Goal: Information Seeking & Learning: Learn about a topic

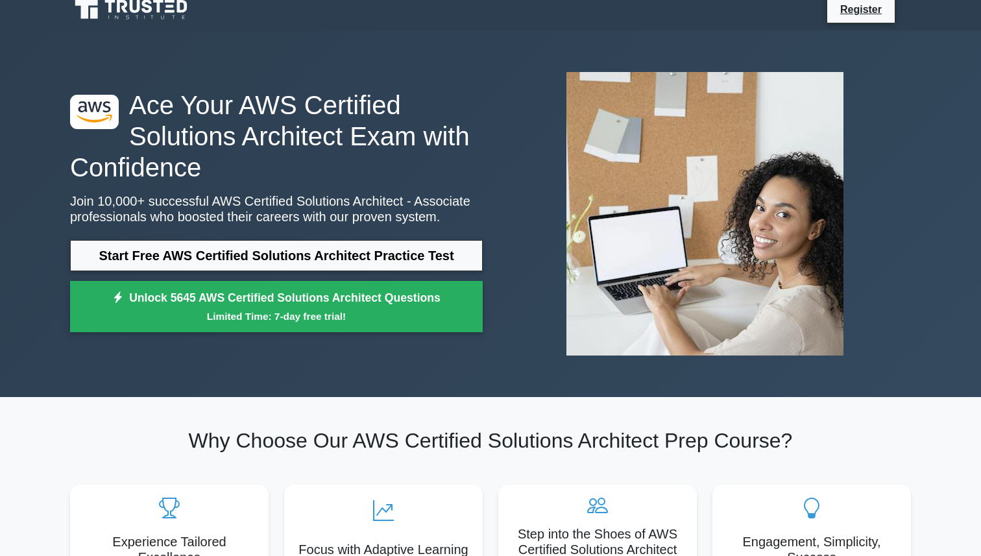
scroll to position [19, 0]
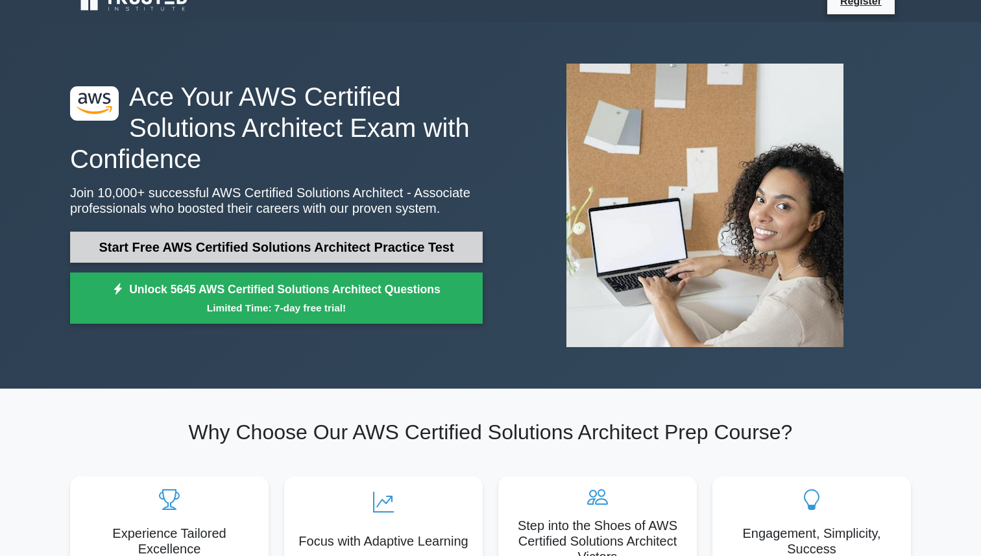
click at [271, 251] on link "Start Free AWS Certified Solutions Architect Practice Test" at bounding box center [276, 247] width 413 height 31
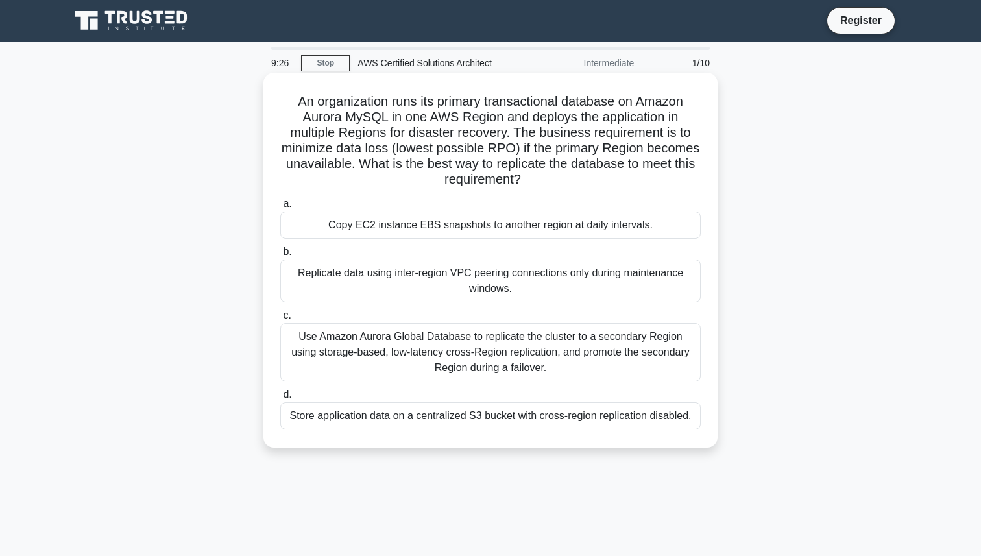
click at [477, 231] on div "Copy EC2 instance EBS snapshots to another region at daily intervals." at bounding box center [490, 225] width 420 height 27
click at [280, 208] on input "a. Copy EC2 instance EBS snapshots to another region at daily intervals." at bounding box center [280, 204] width 0 height 8
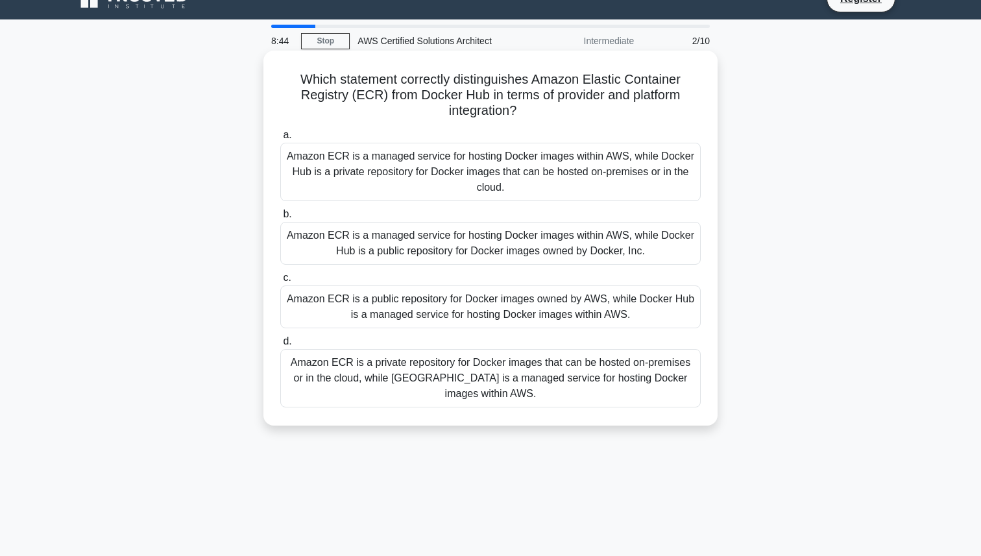
scroll to position [25, 0]
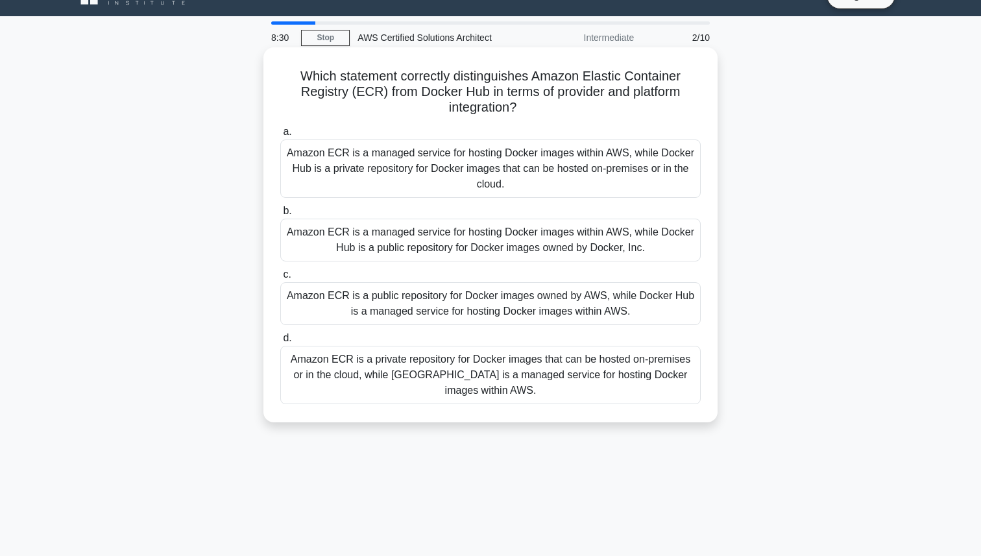
click at [483, 358] on div "Amazon ECR is a private repository for Docker images that can be hosted on-prem…" at bounding box center [490, 375] width 420 height 58
click at [280, 343] on input "d. Amazon ECR is a private repository for Docker images that can be hosted on-p…" at bounding box center [280, 338] width 0 height 8
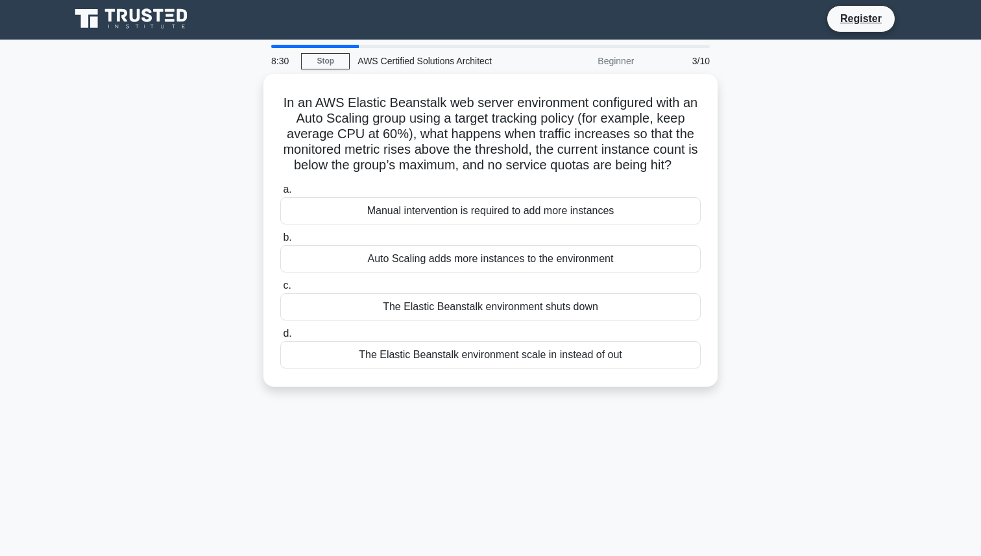
scroll to position [0, 0]
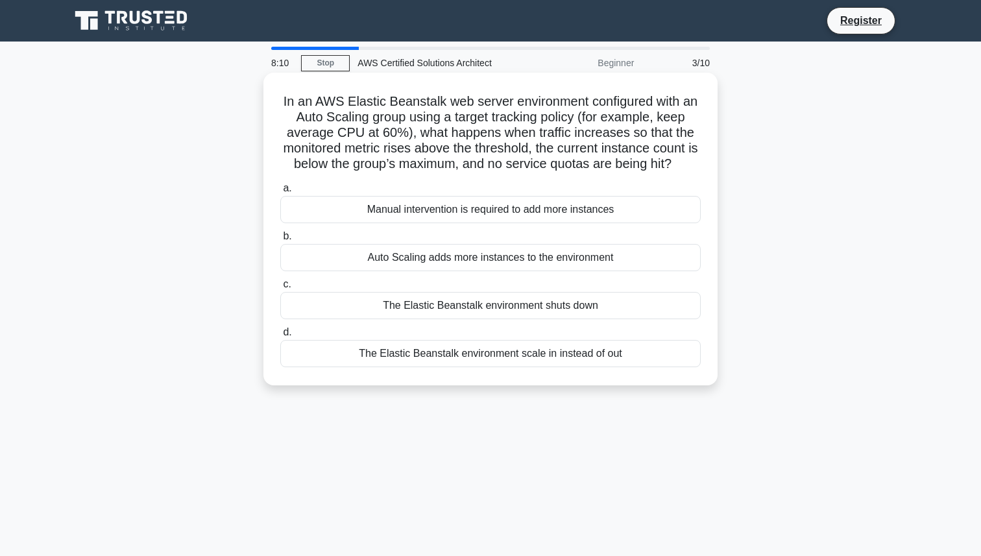
click at [468, 352] on div "The Elastic Beanstalk environment scale in instead of out" at bounding box center [490, 353] width 420 height 27
click at [280, 337] on input "d. The Elastic Beanstalk environment scale in instead of out" at bounding box center [280, 332] width 0 height 8
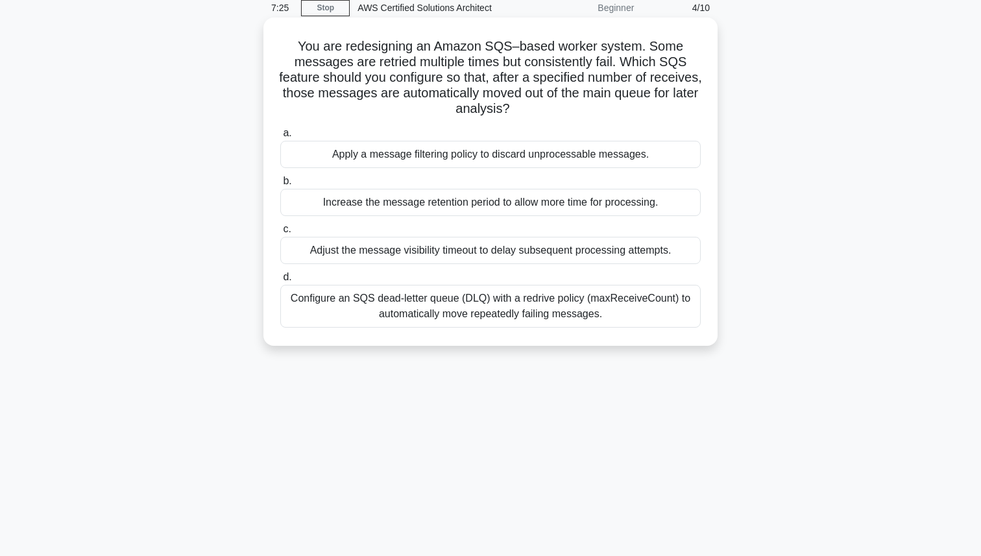
scroll to position [54, 0]
click at [478, 318] on div "Configure an SQS dead-letter queue (DLQ) with a redrive policy (maxReceiveCount…" at bounding box center [490, 307] width 420 height 43
click at [280, 283] on input "d. Configure an SQS dead-letter queue (DLQ) with a redrive policy (maxReceiveCo…" at bounding box center [280, 278] width 0 height 8
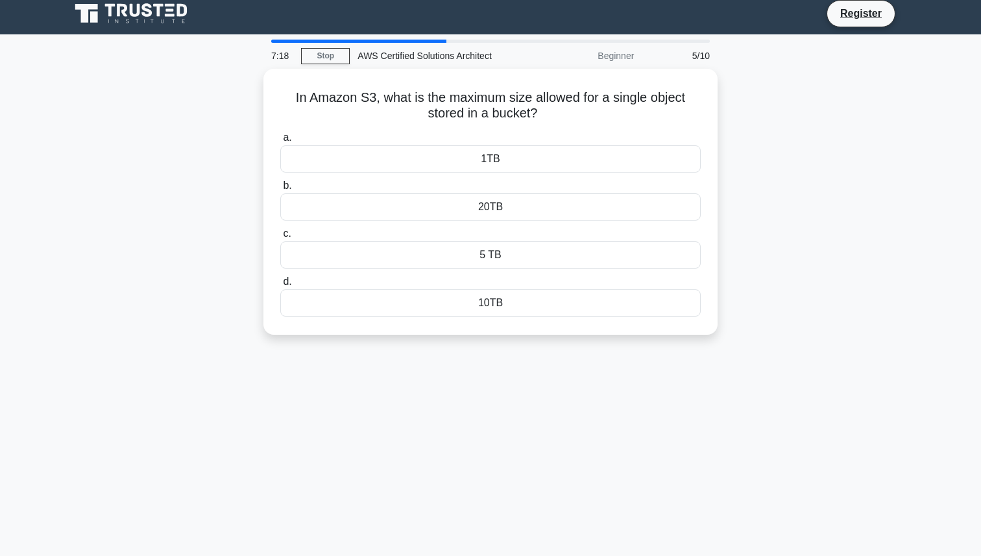
scroll to position [9, 0]
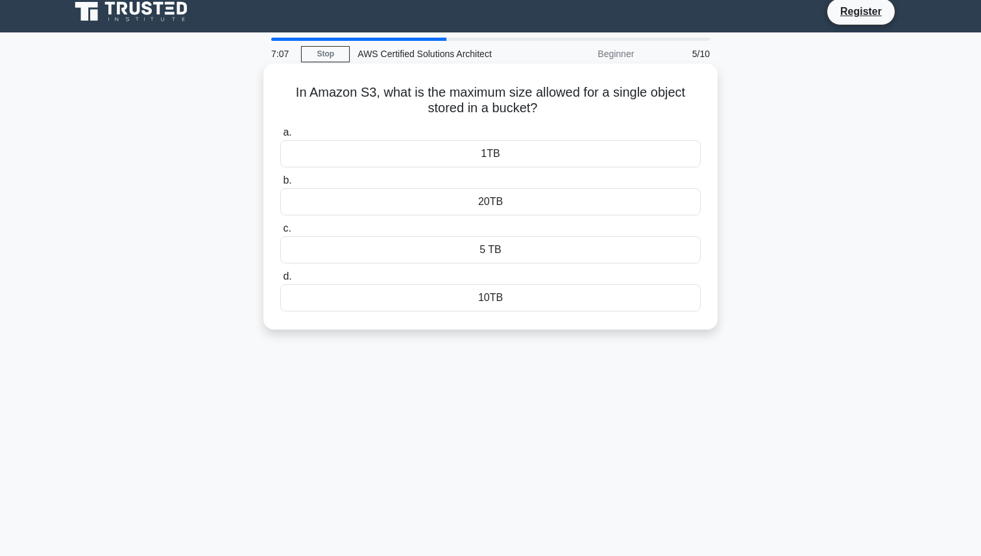
click at [513, 297] on div "10TB" at bounding box center [490, 297] width 420 height 27
click at [280, 281] on input "d. 10TB" at bounding box center [280, 277] width 0 height 8
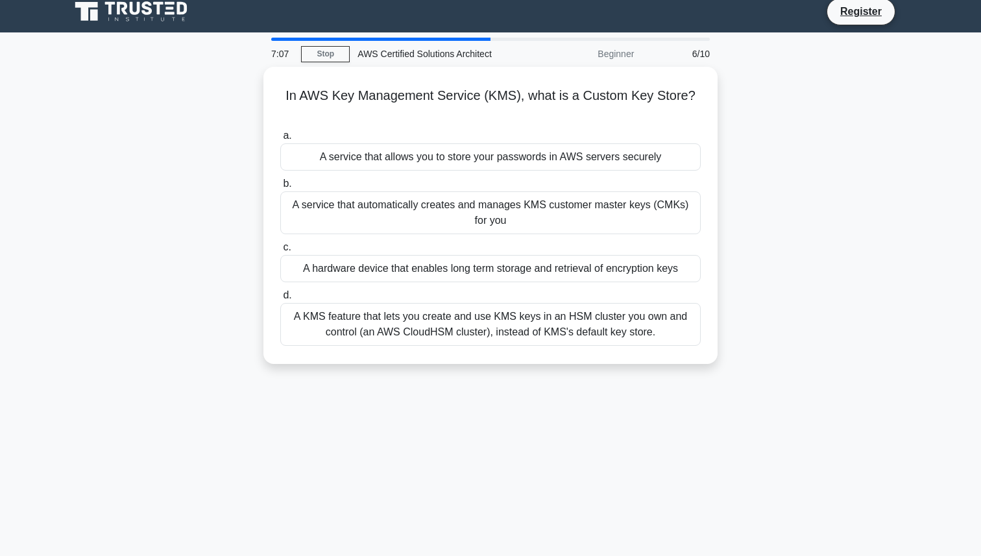
scroll to position [0, 0]
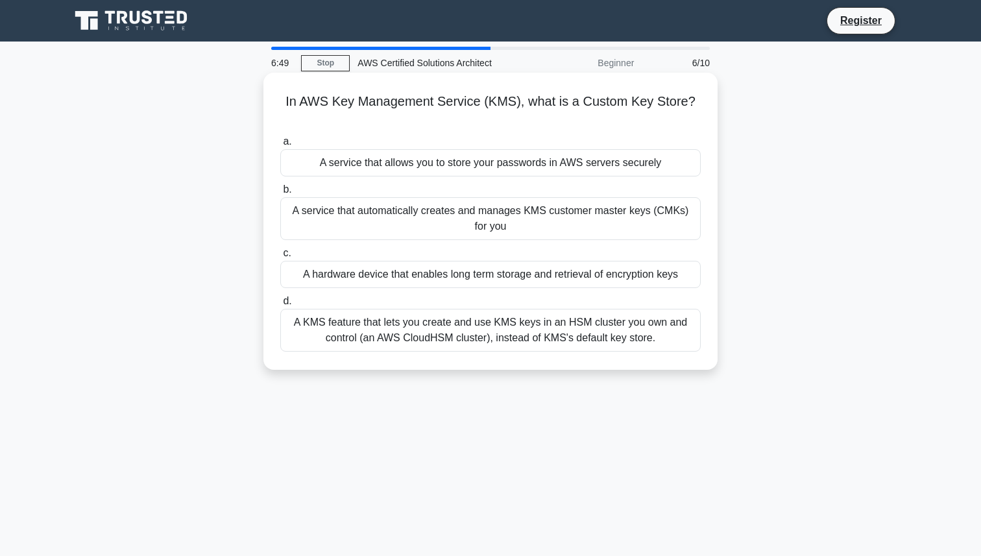
click at [514, 314] on div "A KMS feature that lets you create and use KMS keys in an HSM cluster you own a…" at bounding box center [490, 330] width 420 height 43
click at [280, 306] on input "d. A KMS feature that lets you create and use KMS keys in an HSM cluster you ow…" at bounding box center [280, 301] width 0 height 8
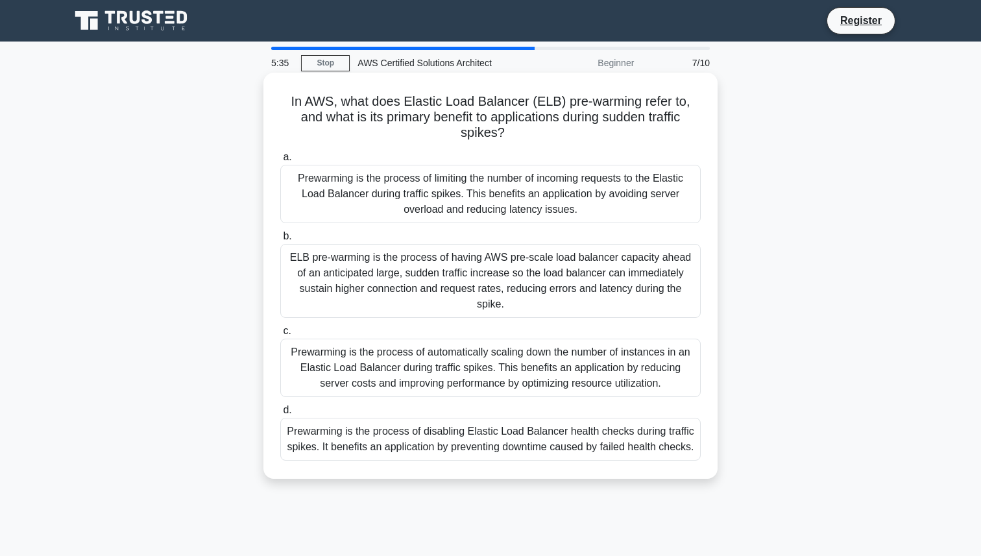
click at [553, 306] on div "ELB pre-warming is the process of having AWS pre-scale load balancer capacity a…" at bounding box center [490, 281] width 420 height 74
click at [280, 241] on input "b. ELB pre-warming is the process of having AWS pre-scale load balancer capacit…" at bounding box center [280, 236] width 0 height 8
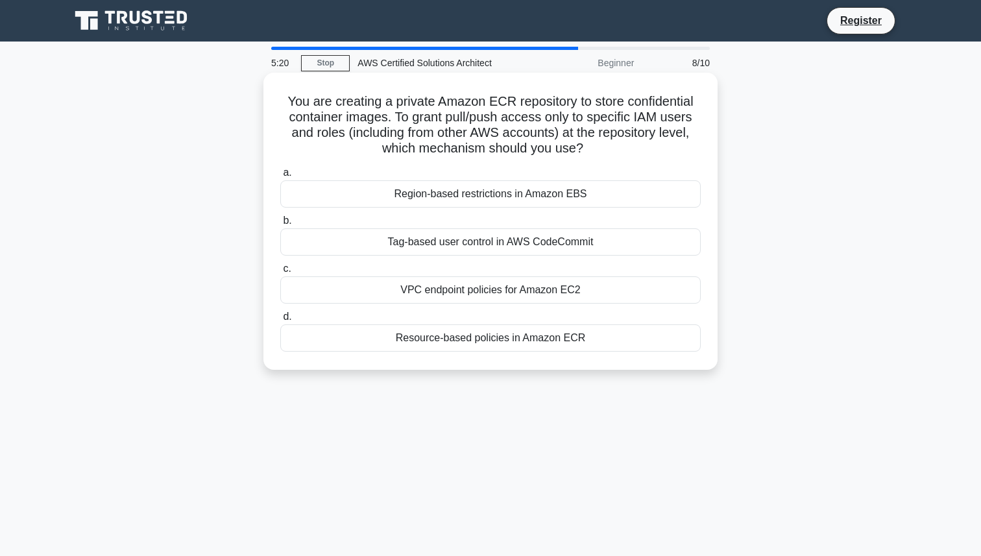
click at [515, 195] on div "Region-based restrictions in Amazon EBS" at bounding box center [490, 193] width 420 height 27
click at [280, 177] on input "a. Region-based restrictions in Amazon EBS" at bounding box center [280, 173] width 0 height 8
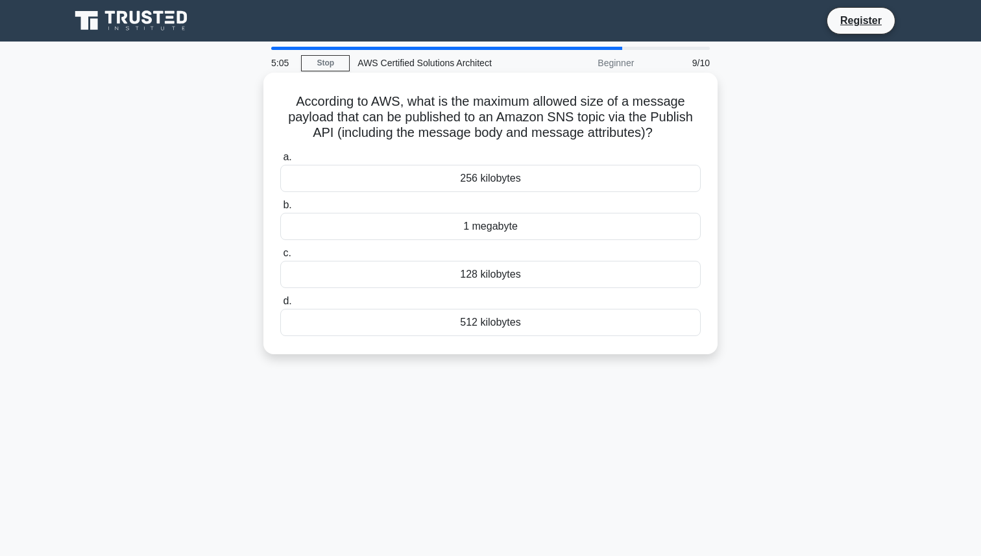
drag, startPoint x: 511, startPoint y: 276, endPoint x: 521, endPoint y: 248, distance: 30.4
click at [521, 248] on label "c. 128 kilobytes" at bounding box center [490, 266] width 420 height 43
click at [280, 249] on input "c. 128 kilobytes" at bounding box center [280, 253] width 0 height 8
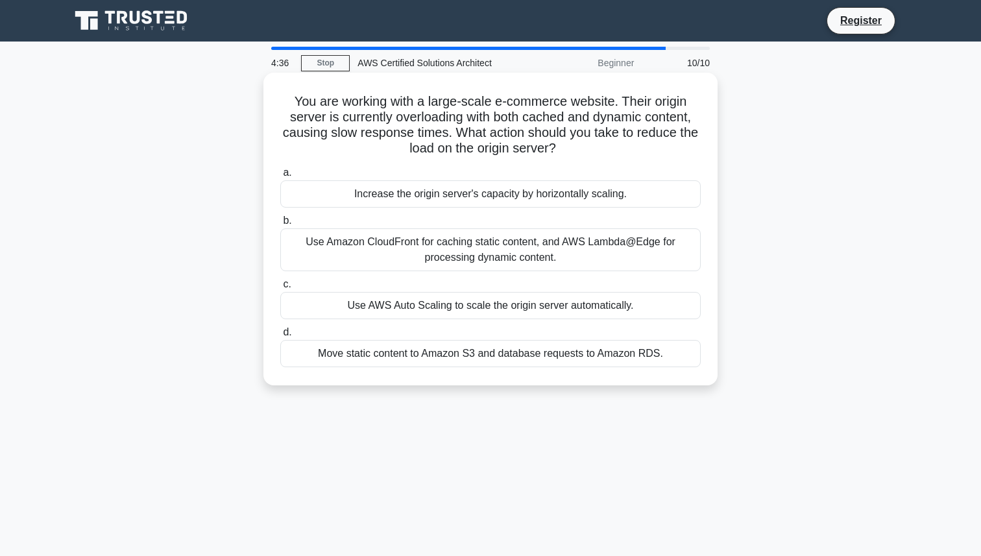
click at [516, 256] on div "Use Amazon CloudFront for caching static content, and AWS Lambda@Edge for proce…" at bounding box center [490, 249] width 420 height 43
click at [280, 225] on input "b. Use Amazon CloudFront for caching static content, and AWS Lambda@Edge for pr…" at bounding box center [280, 221] width 0 height 8
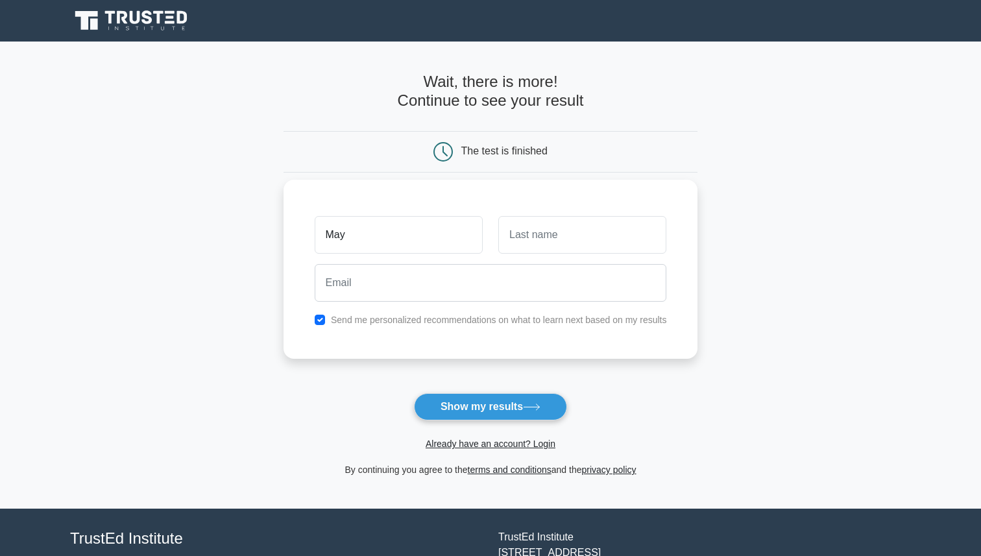
type input "Maya"
click at [536, 233] on input "text" at bounding box center [582, 235] width 168 height 38
type input "Sinha"
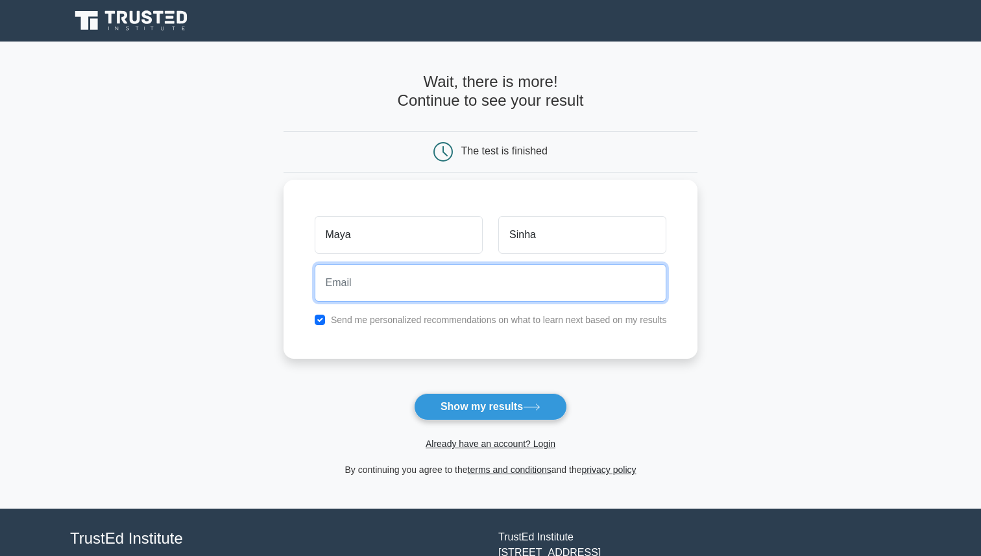
click at [494, 284] on input "email" at bounding box center [491, 283] width 352 height 38
type input "mayasaxena97+swimming@gmail.com"
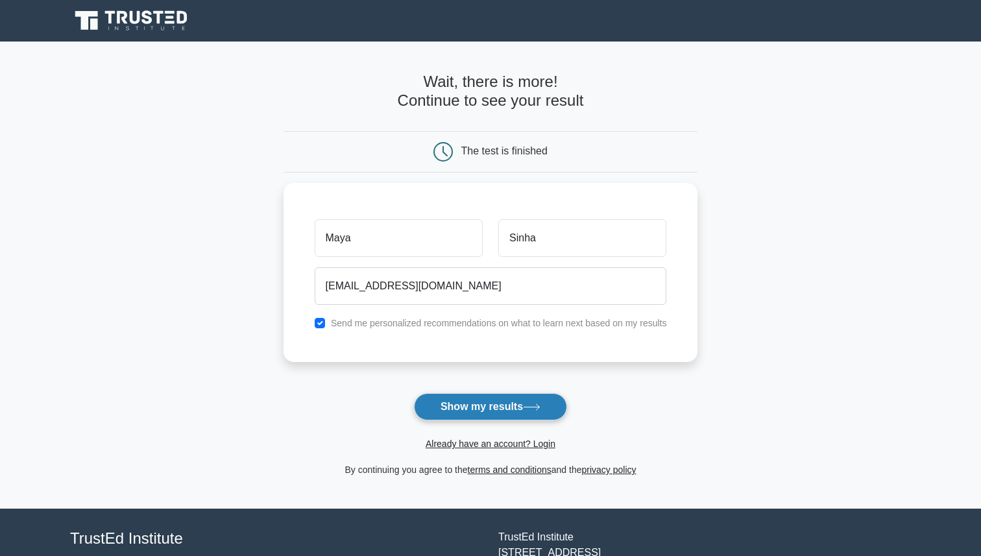
click at [478, 409] on button "Show my results" at bounding box center [490, 406] width 153 height 27
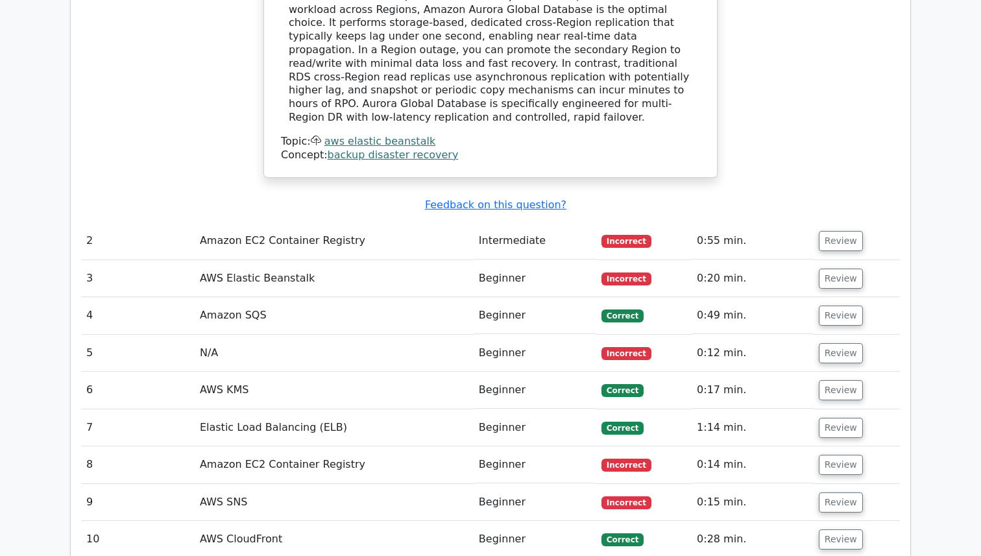
scroll to position [1601, 0]
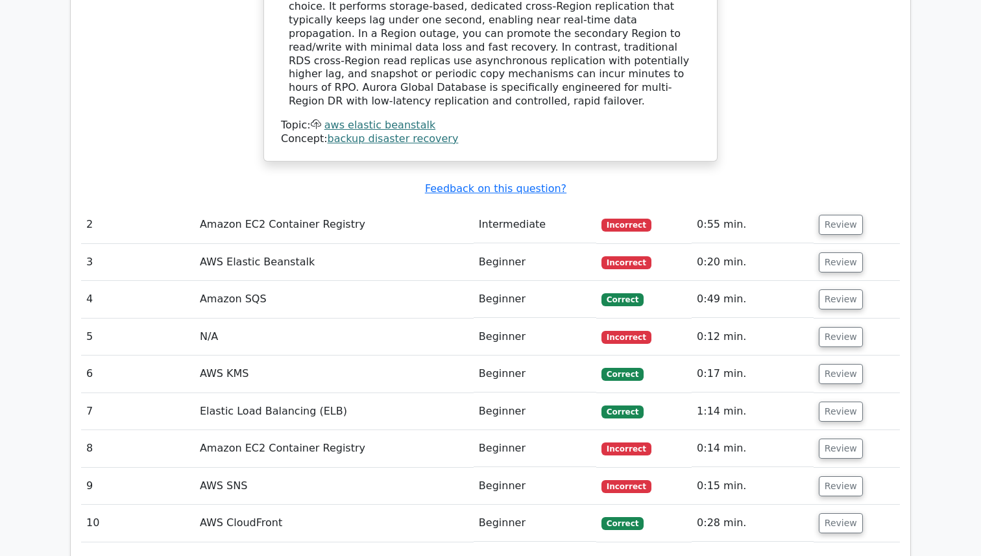
click at [371, 244] on td "AWS Elastic Beanstalk" at bounding box center [334, 262] width 279 height 37
click at [838, 252] on button "Review" at bounding box center [841, 262] width 44 height 20
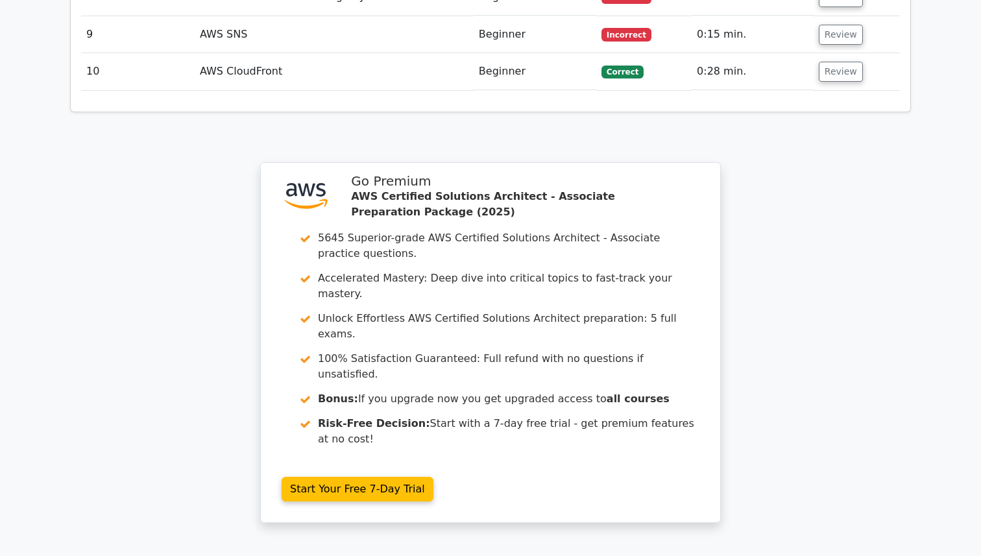
scroll to position [2649, 0]
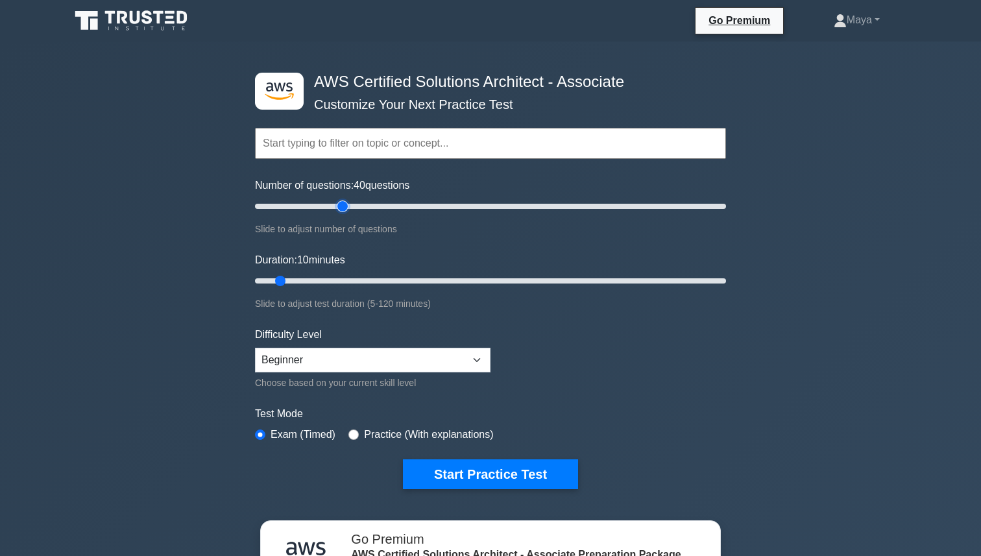
drag, startPoint x: 273, startPoint y: 204, endPoint x: 339, endPoint y: 217, distance: 66.8
type input "40"
click at [339, 214] on input "Number of questions: 40 questions" at bounding box center [490, 207] width 471 height 16
drag, startPoint x: 287, startPoint y: 282, endPoint x: 353, endPoint y: 284, distance: 65.5
type input "30"
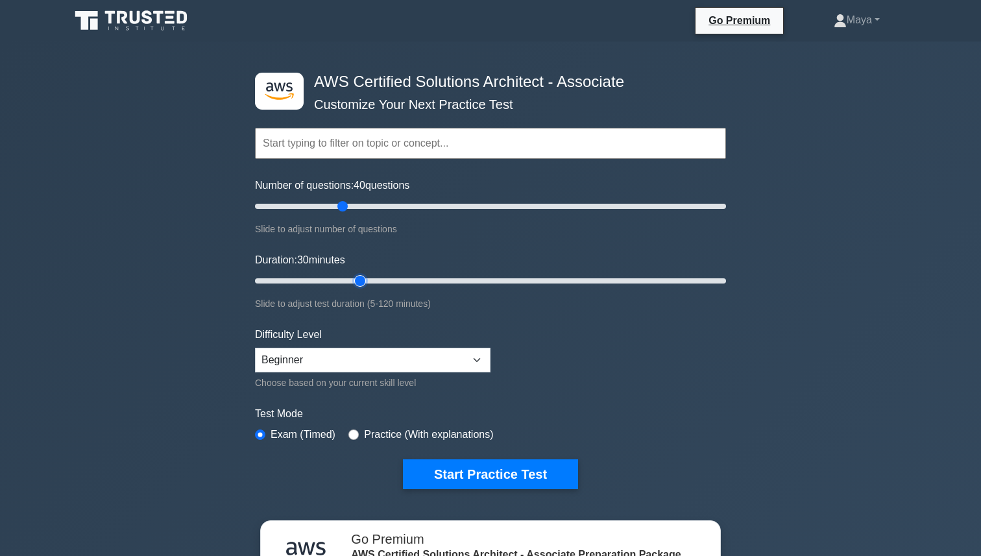
click at [354, 284] on input "Duration: 30 minutes" at bounding box center [490, 281] width 471 height 16
click at [441, 367] on select "Beginner Intermediate Expert" at bounding box center [373, 360] width 236 height 25
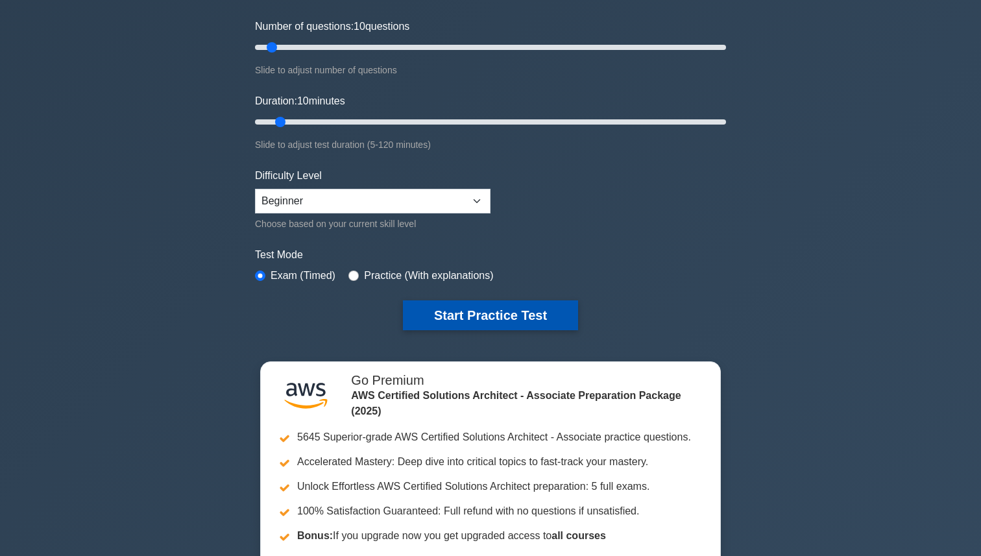
scroll to position [164, 0]
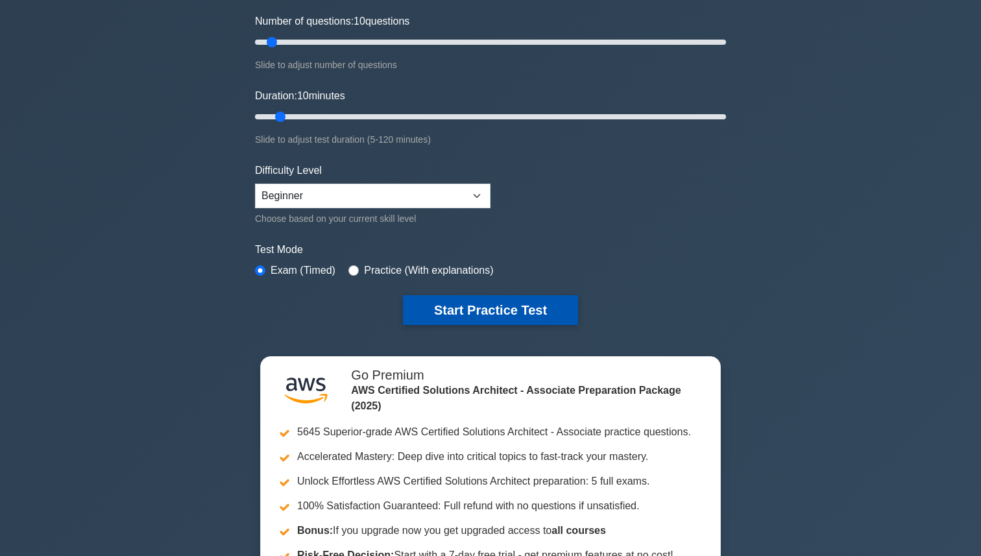
click at [492, 317] on button "Start Practice Test" at bounding box center [490, 310] width 175 height 30
